Goal: Communication & Community: Answer question/provide support

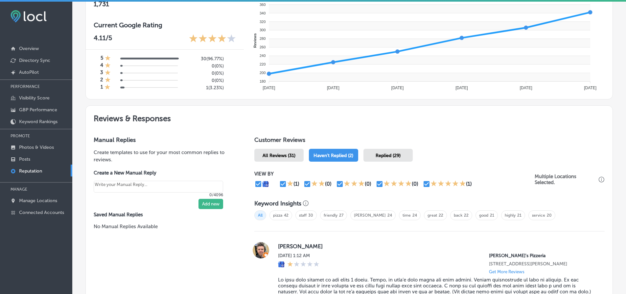
scroll to position [343, 0]
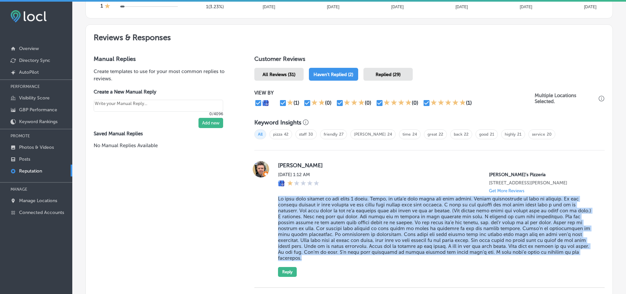
drag, startPoint x: 274, startPoint y: 198, endPoint x: 306, endPoint y: 256, distance: 66.7
click at [306, 256] on div "[PERSON_NAME] [DATE] 1:12 AM [PERSON_NAME]'s Pizzeria [STREET_ADDRESS][PERSON_N…" at bounding box center [430, 219] width 351 height 116
copy blockquote "Lo ipsu dolo sitamet co adi elits 5 doeiu. Tempo, in utla’e dolo magna ali enim…"
click at [349, 207] on blockquote at bounding box center [436, 228] width 316 height 65
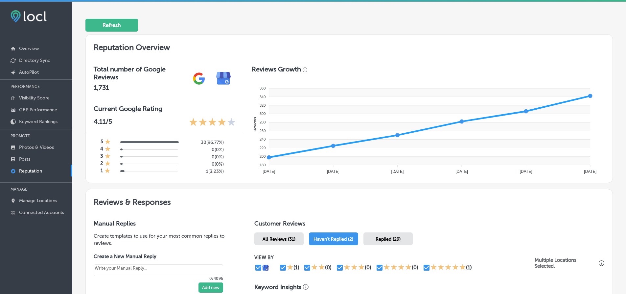
scroll to position [0, 0]
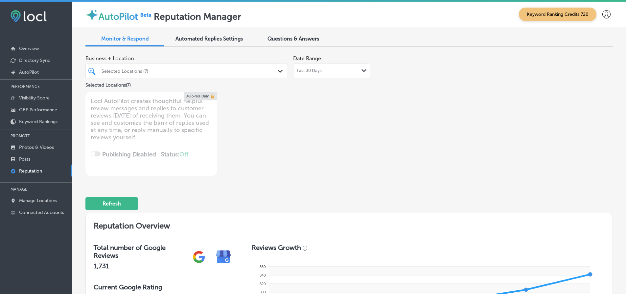
click at [184, 64] on div "Selected Locations (7) Path Created with Sketch." at bounding box center [187, 70] width 203 height 15
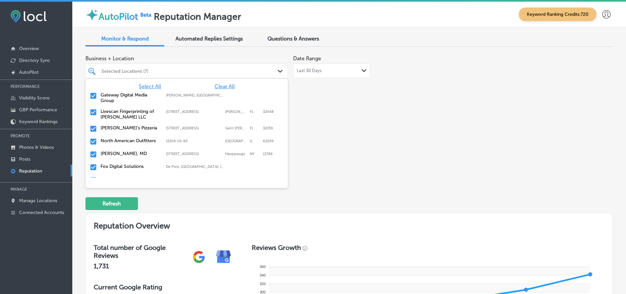
click at [344, 79] on div "Business + Location option [STREET_ADDRESS]. option focused, 1 of 116. 116 resu…" at bounding box center [244, 70] width 317 height 37
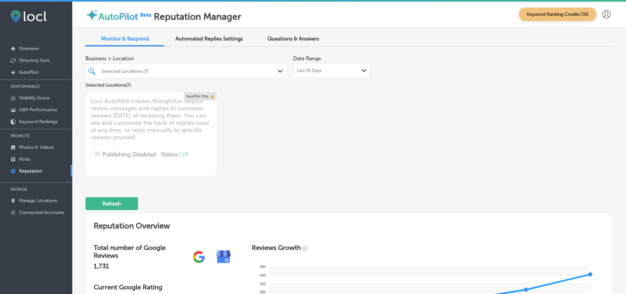
click at [342, 77] on div "Last 30 Days Path Created with Sketch." at bounding box center [331, 70] width 77 height 14
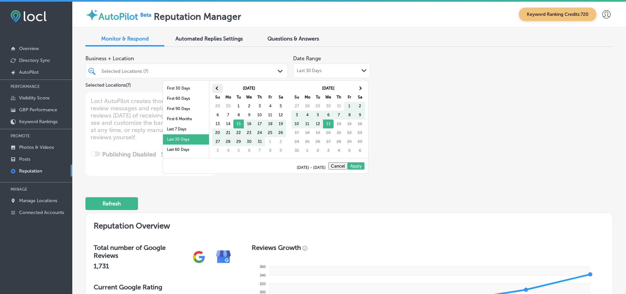
click at [217, 92] on th at bounding box center [217, 88] width 11 height 9
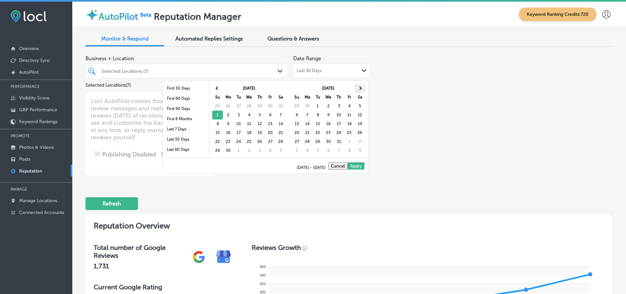
click at [360, 89] on span at bounding box center [360, 88] width 4 height 4
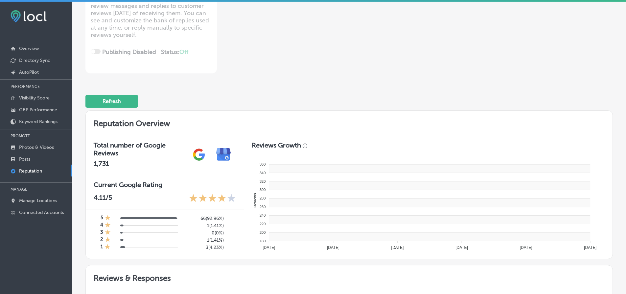
type textarea "x"
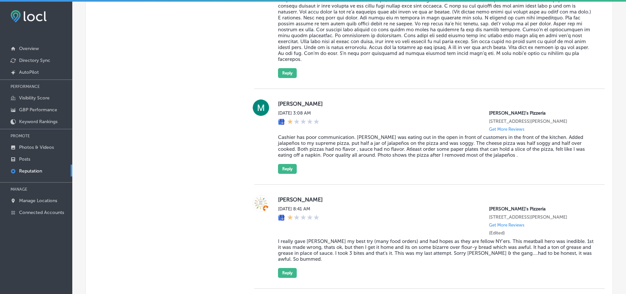
scroll to position [592, 0]
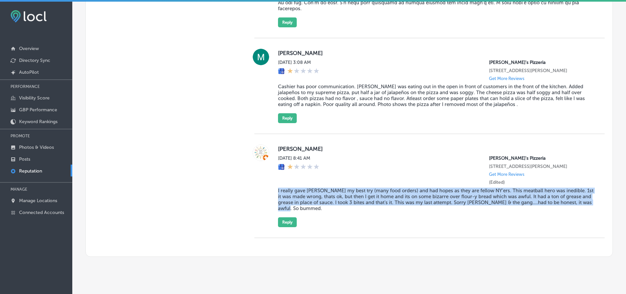
drag, startPoint x: 307, startPoint y: 214, endPoint x: 274, endPoint y: 193, distance: 40.1
click at [274, 193] on div "[PERSON_NAME][DATE] 8:41 AM [PERSON_NAME]'s Pizzeria [STREET_ADDRESS][PERSON_NA…" at bounding box center [430, 185] width 351 height 83
copy blockquote "I really gave [PERSON_NAME] my best try (many food orders) and had hopes as the…"
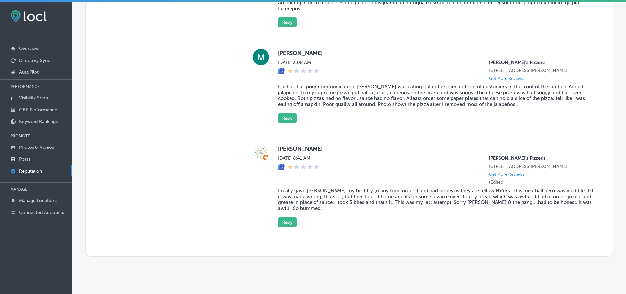
click at [524, 130] on div "[PERSON_NAME] [DATE] 3:08 AM [PERSON_NAME]'s Pizzeria [STREET_ADDRESS][PERSON_N…" at bounding box center [430, 86] width 351 height 96
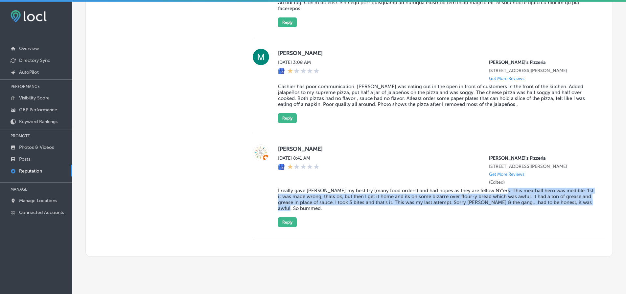
drag, startPoint x: 496, startPoint y: 192, endPoint x: 581, endPoint y: 207, distance: 87.1
click at [581, 207] on blockquote "I really gave [PERSON_NAME] my best try (many food orders) and had hopes as the…" at bounding box center [436, 199] width 316 height 24
click at [291, 226] on button "Reply" at bounding box center [287, 222] width 19 height 10
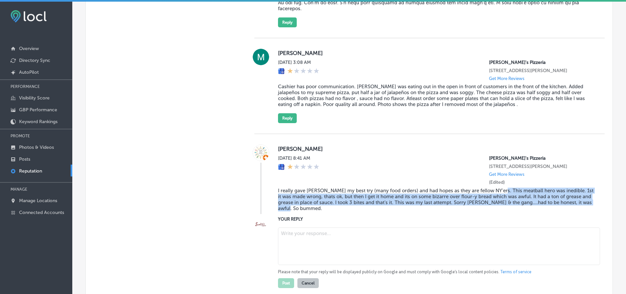
click at [296, 243] on textarea at bounding box center [439, 245] width 322 height 37
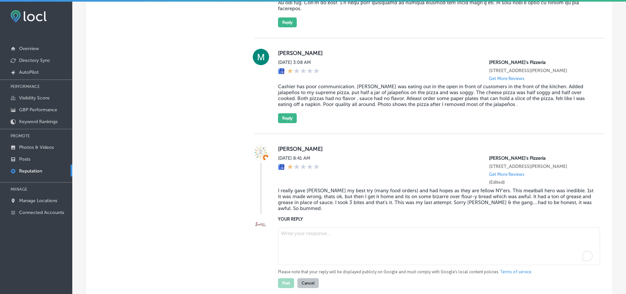
paste textarea "Thank you for your honest feedback, [PERSON_NAME]. We’re sorry to hear that you…"
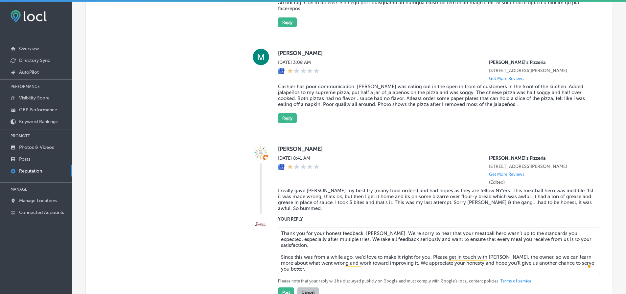
click at [278, 258] on textarea "Thank you for your honest feedback, [PERSON_NAME]. We’re sorry to hear that you…" at bounding box center [439, 250] width 322 height 47
click at [466, 266] on textarea "Thank you for your honest feedback, [PERSON_NAME]. We’re sorry to hear that you…" at bounding box center [439, 250] width 322 height 47
click at [500, 255] on textarea "Thank you for your honest feedback, [PERSON_NAME]. We’re sorry to hear that you…" at bounding box center [439, 250] width 322 height 47
drag, startPoint x: 502, startPoint y: 257, endPoint x: 524, endPoint y: 257, distance: 22.0
click at [524, 257] on textarea "Thank you for your honest feedback, [PERSON_NAME]. We’re sorry to hear that you…" at bounding box center [439, 250] width 322 height 47
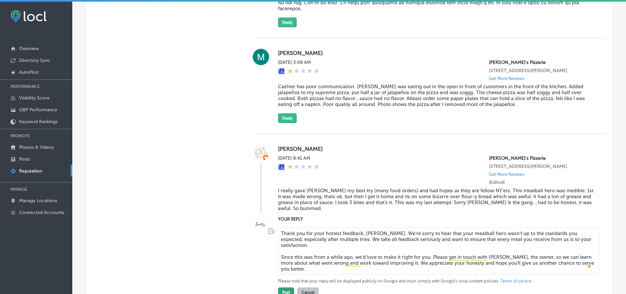
type textarea "Thank you for your honest feedback, [PERSON_NAME]. We’re sorry to hear that you…"
click at [287, 288] on button "Post" at bounding box center [286, 292] width 16 height 10
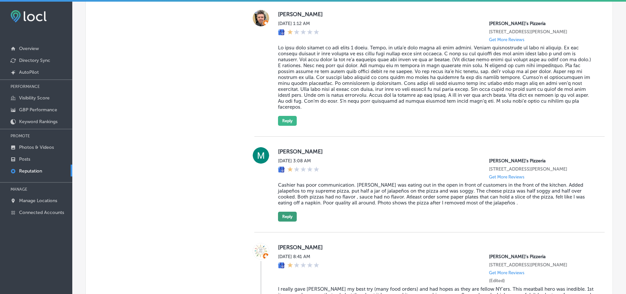
scroll to position [493, 0]
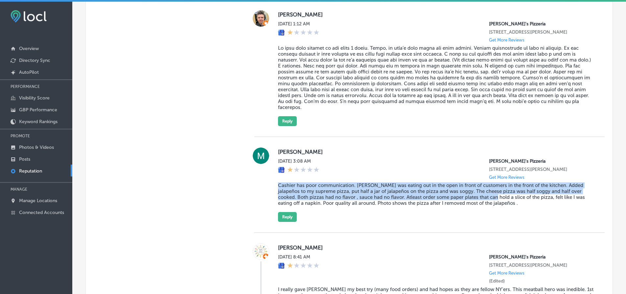
type textarea "x"
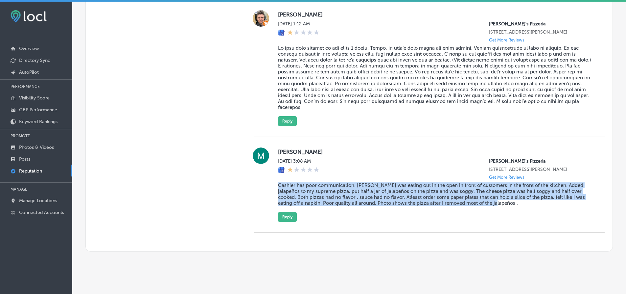
drag, startPoint x: 277, startPoint y: 184, endPoint x: 490, endPoint y: 206, distance: 214.9
click at [490, 206] on div "[PERSON_NAME] [DATE] 3:08 AM [PERSON_NAME]'s Pizzeria [STREET_ADDRESS][PERSON_N…" at bounding box center [436, 184] width 316 height 74
copy blockquote "Cashier has poor communication. [PERSON_NAME] was eating out in the open in fro…"
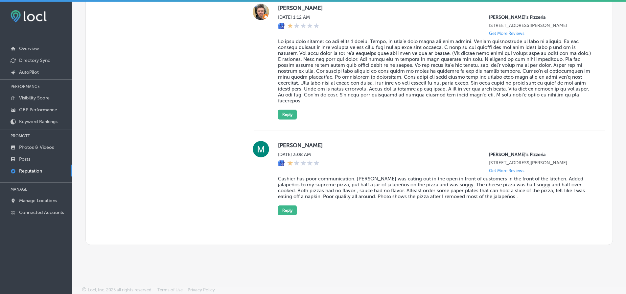
click at [252, 196] on div "Customer Reviews All Reviews (71) Haven't Replied (3) Replied (68) VIEW BY (3) …" at bounding box center [430, 67] width 366 height 354
click at [280, 207] on button "Reply" at bounding box center [287, 210] width 19 height 10
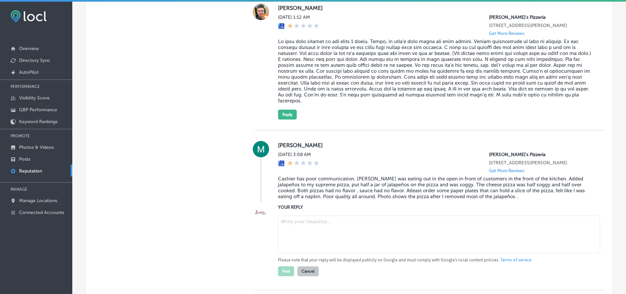
click at [315, 235] on textarea at bounding box center [439, 233] width 322 height 37
paste textarea "ChatGPT said: Thank you for sharing your experience, [PERSON_NAME]. We’re truly…"
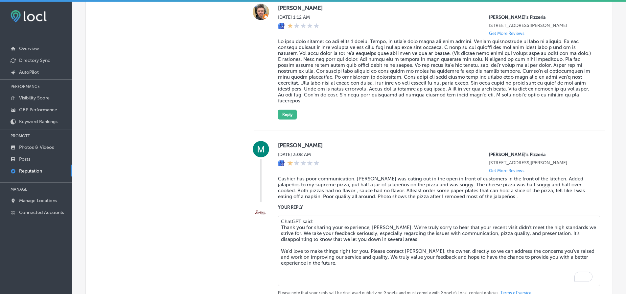
drag, startPoint x: 308, startPoint y: 220, endPoint x: 271, endPoint y: 216, distance: 37.3
click at [271, 216] on div "YOUR REPLY ChatGPT said: Thank you for sharing your experience, [PERSON_NAME]. …" at bounding box center [430, 256] width 351 height 105
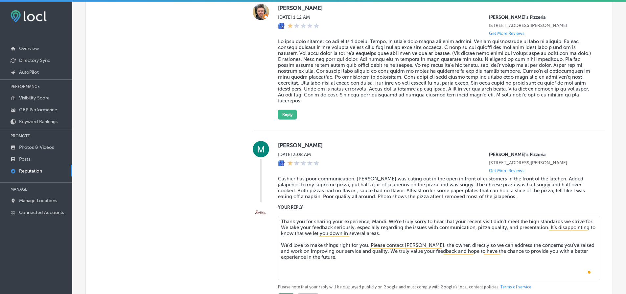
click at [288, 269] on textarea "Thank you for sharing your experience, Mandi. We’re truly sorry to hear that yo…" at bounding box center [439, 247] width 322 height 64
click at [288, 271] on textarea "Thank you for sharing your experience, Mandi. We’re truly sorry to hear that yo…" at bounding box center [439, 247] width 322 height 64
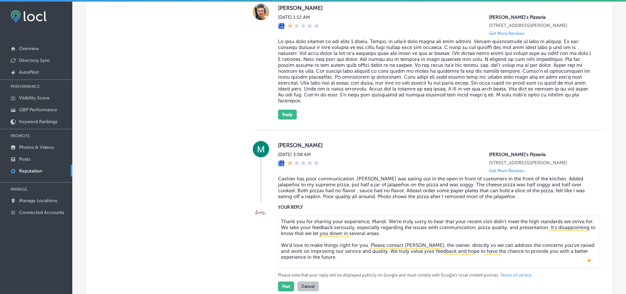
drag, startPoint x: 347, startPoint y: 260, endPoint x: 270, endPoint y: 225, distance: 84.8
click at [270, 225] on div "YOUR REPLY Thank you for sharing your experience, Mandi. We’re truly sorry to h…" at bounding box center [430, 247] width 351 height 87
click at [339, 258] on textarea "Thank you for sharing your experience, Mandi. We’re truly sorry to hear that yo…" at bounding box center [439, 241] width 322 height 53
type textarea "Thank you for sharing your experience, Mandi. We’re truly sorry to hear that yo…"
click at [286, 290] on button "Post" at bounding box center [286, 286] width 16 height 10
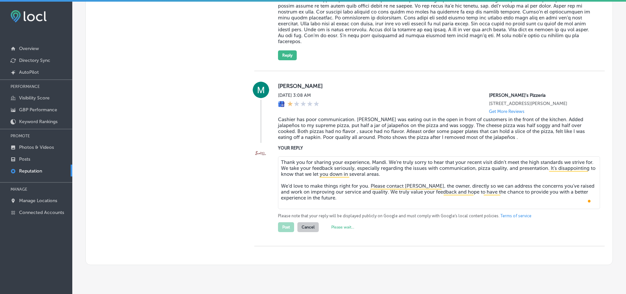
scroll to position [566, 0]
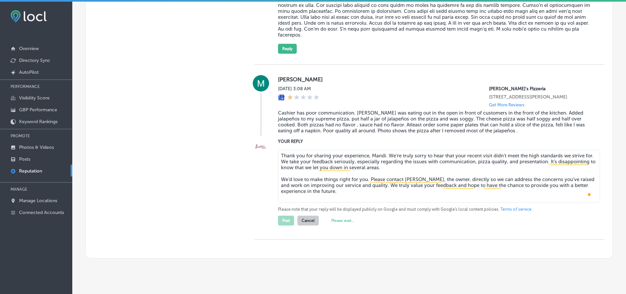
click at [225, 157] on div "Manual Replies Create templates to use for your most common replies to reviews.…" at bounding box center [164, 40] width 156 height 433
type textarea "x"
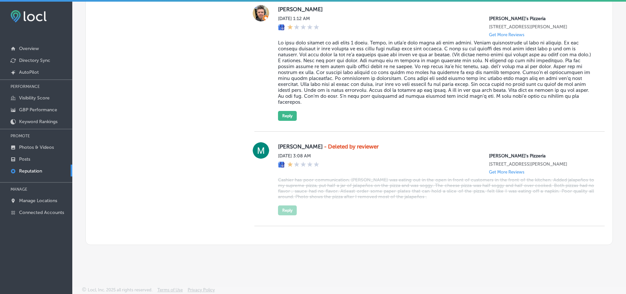
scroll to position [499, 0]
click at [43, 201] on p "Manage Locations" at bounding box center [38, 201] width 38 height 6
